Goal: Find specific page/section: Find specific page/section

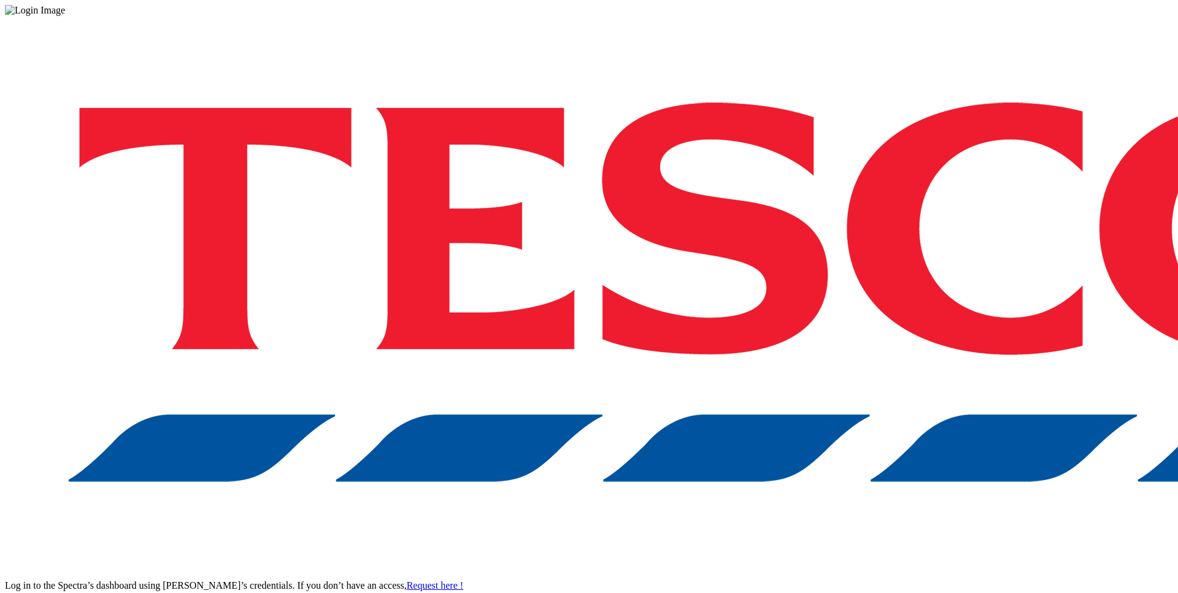
click at [725, 406] on div "Log in to the Spectra’s dashboard using Tesco’s credentials. If you don’t have …" at bounding box center [589, 321] width 1168 height 610
click at [786, 439] on div "Log in to the Spectra’s dashboard using Tesco’s credentials. If you don’t have …" at bounding box center [589, 321] width 1168 height 610
click at [463, 580] on link "Request here !" at bounding box center [435, 585] width 56 height 10
